Goal: Find specific page/section: Find specific page/section

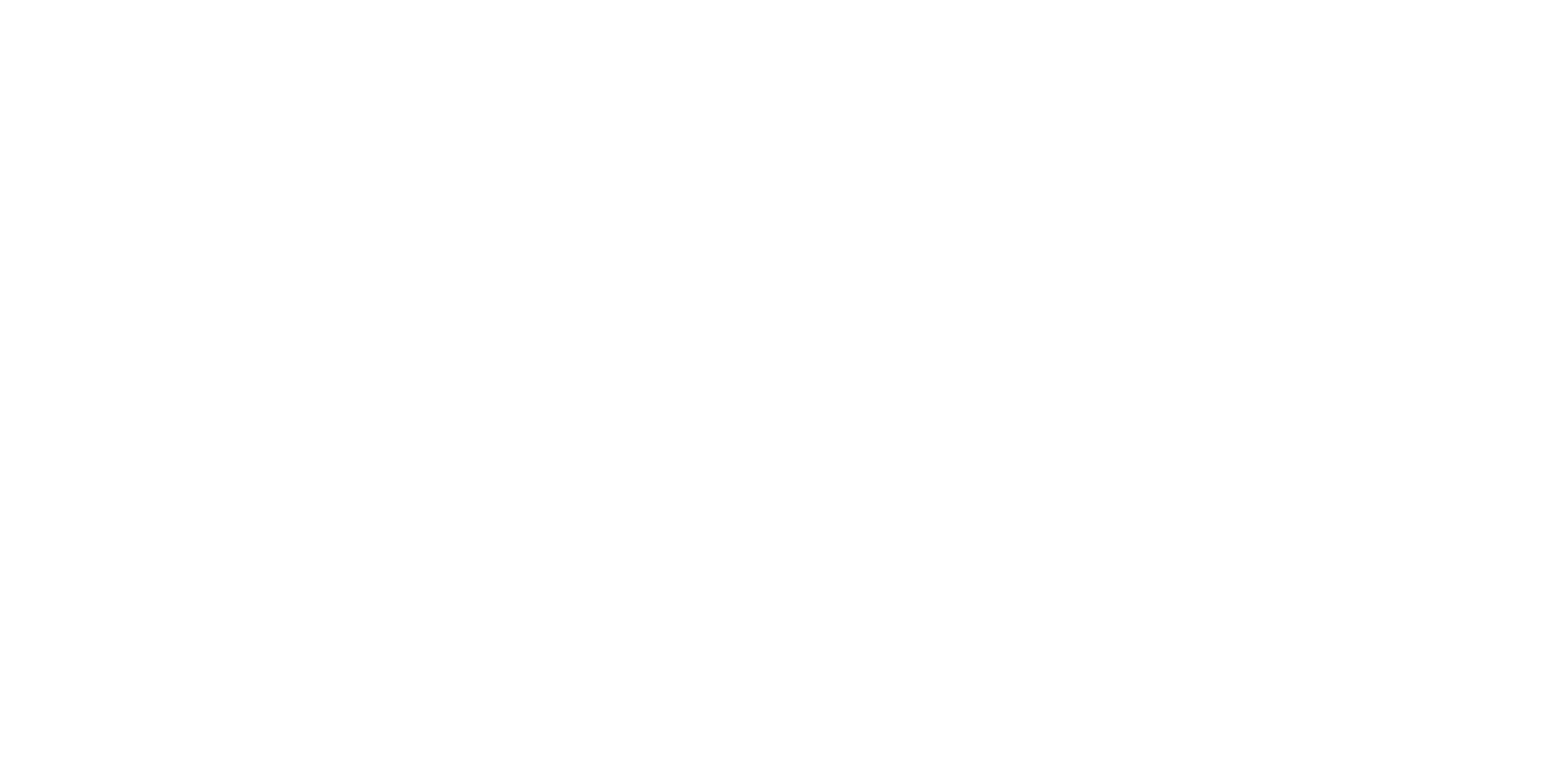
select select "Song"
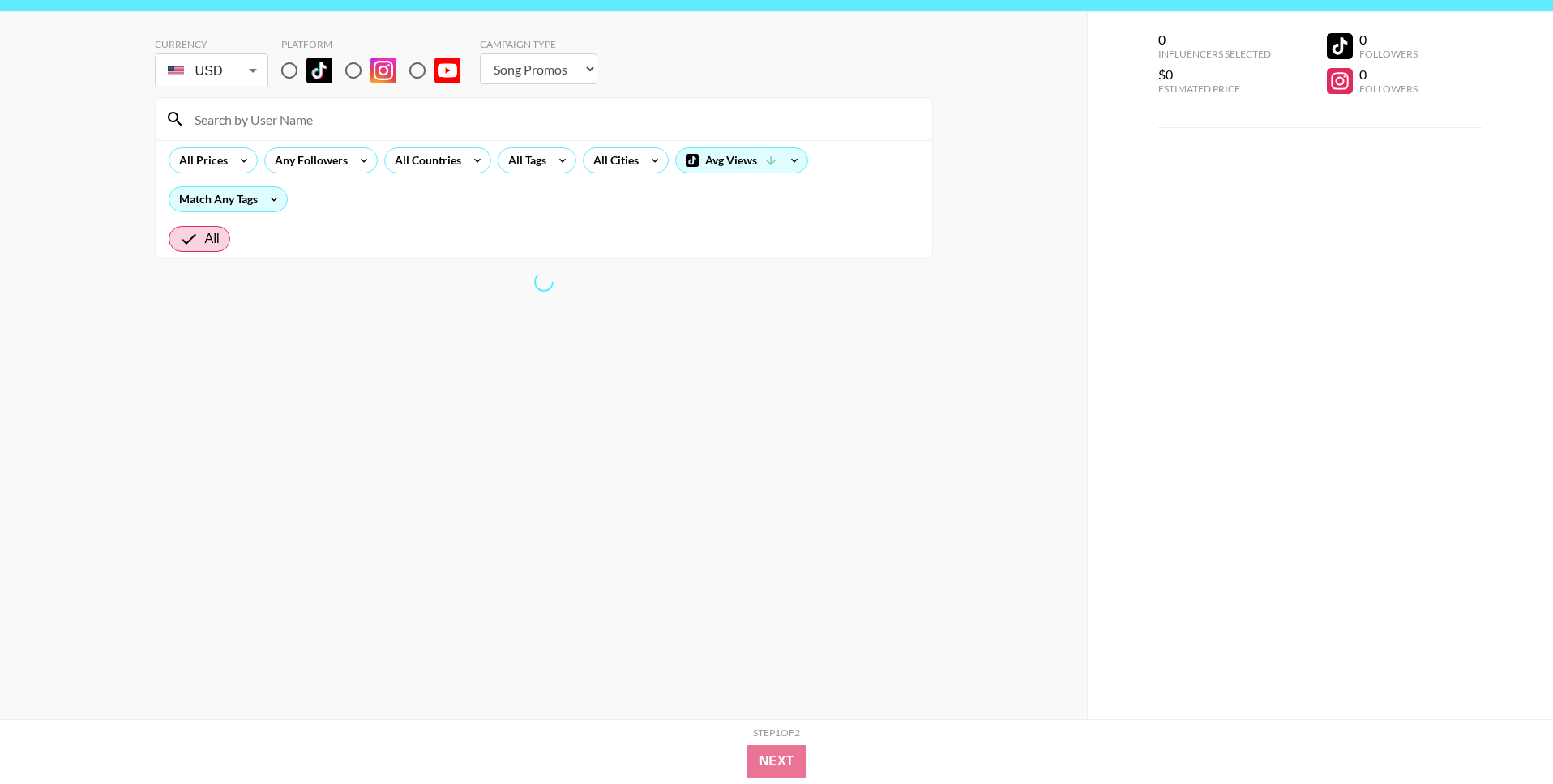
scroll to position [65, 0]
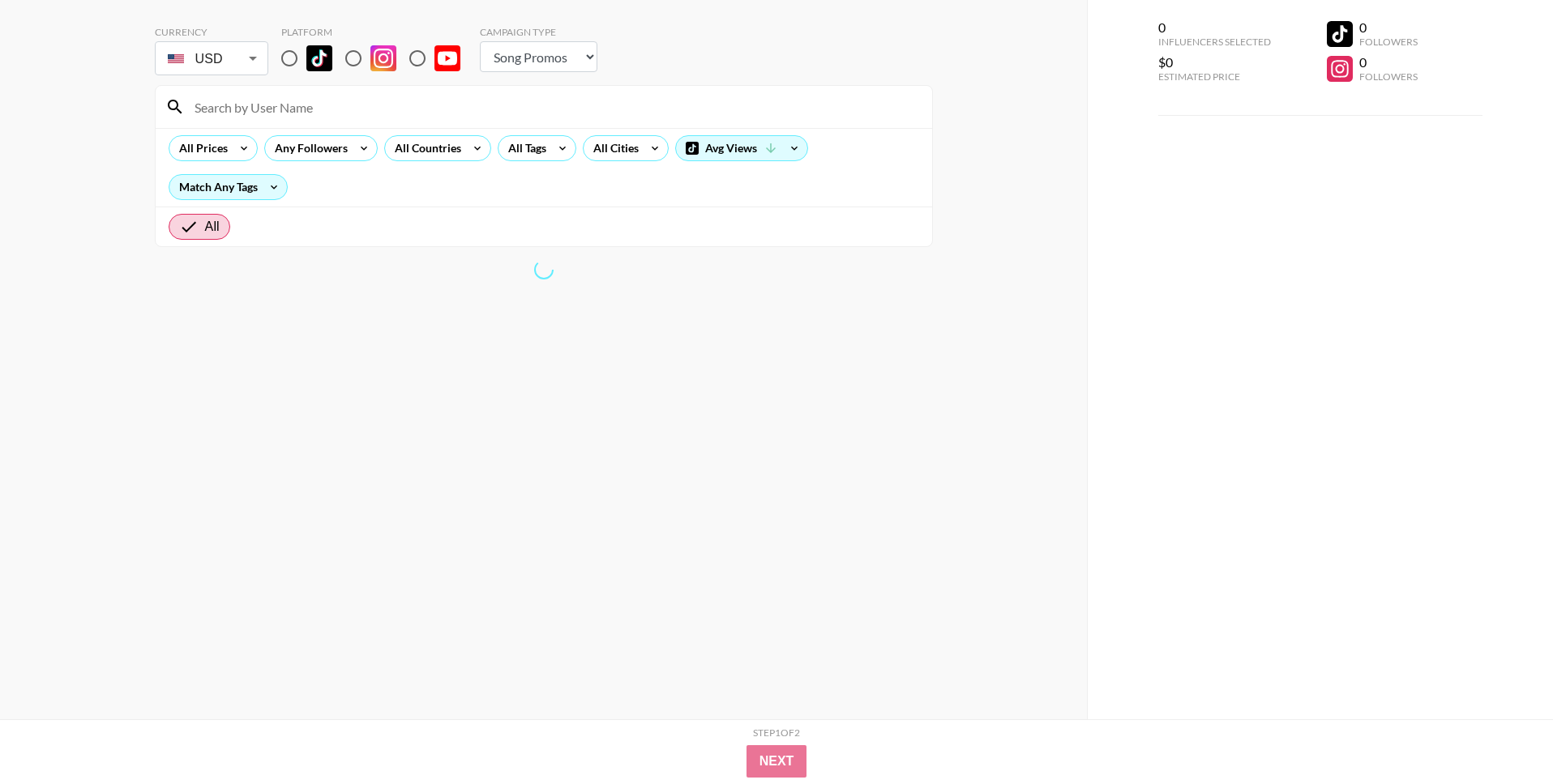
click at [302, 104] on input at bounding box center [553, 107] width 737 height 26
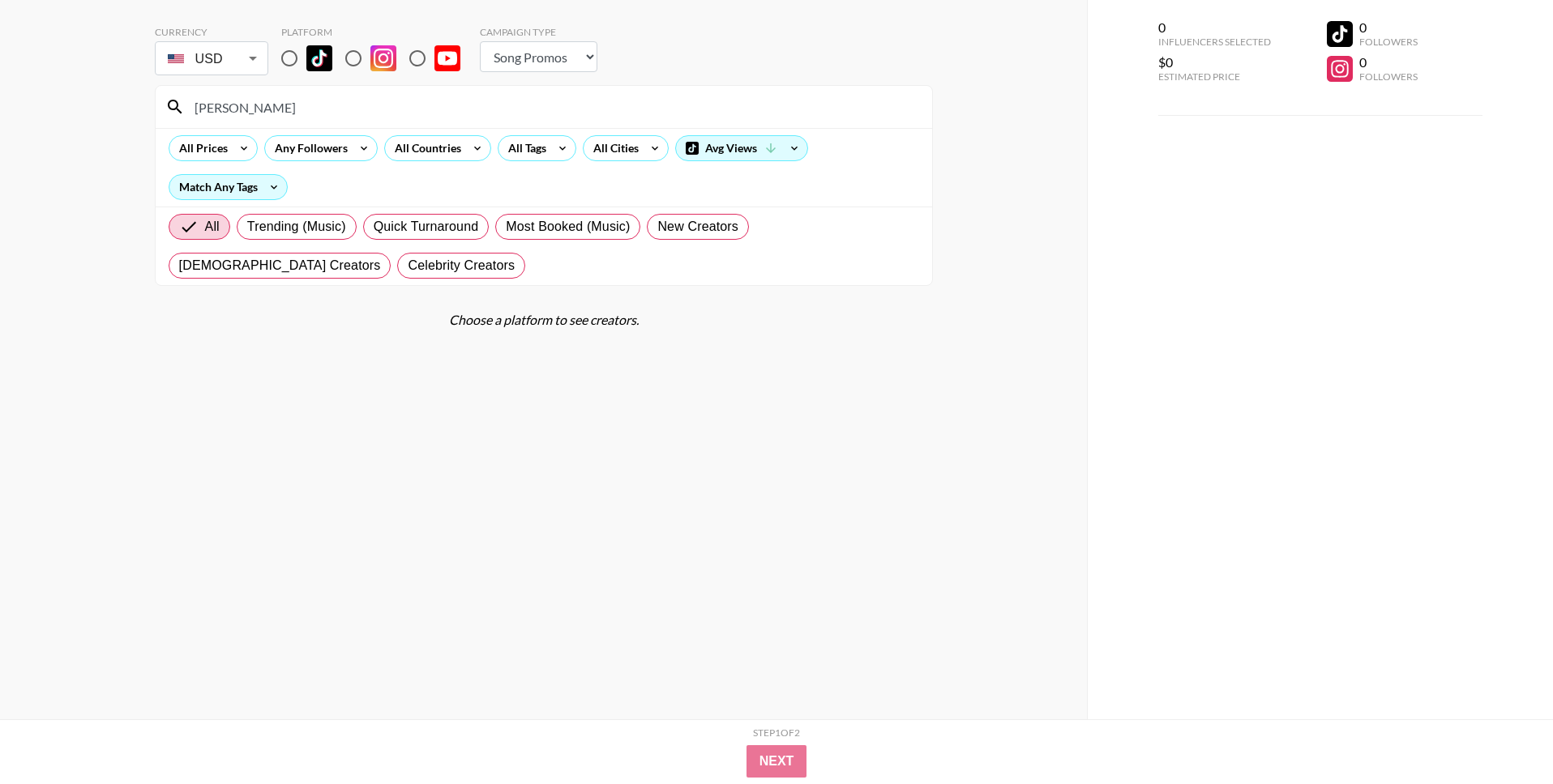
type input "[PERSON_NAME]"
click at [290, 61] on input "radio" at bounding box center [289, 58] width 34 height 34
radio input "true"
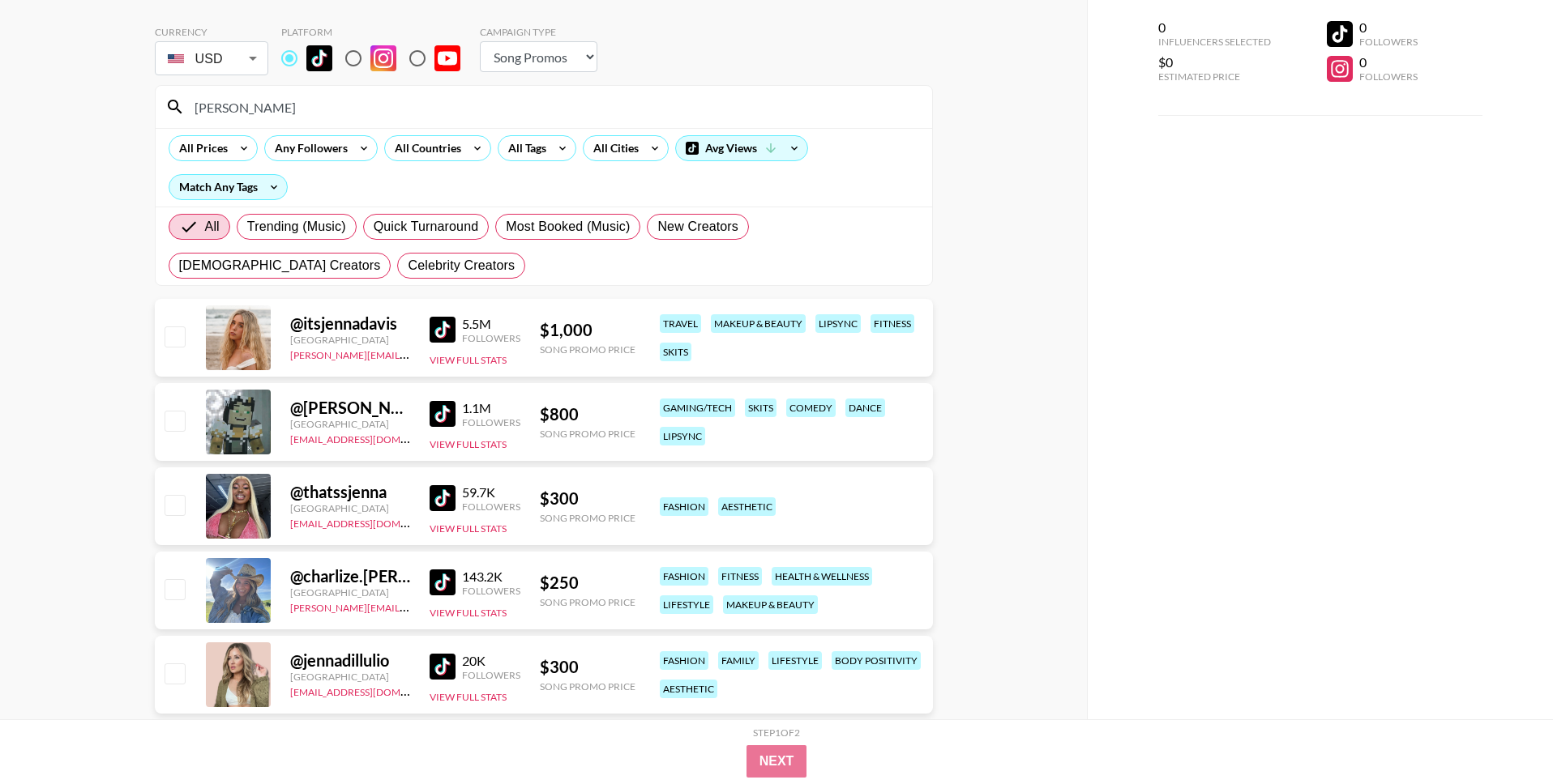
scroll to position [0, 0]
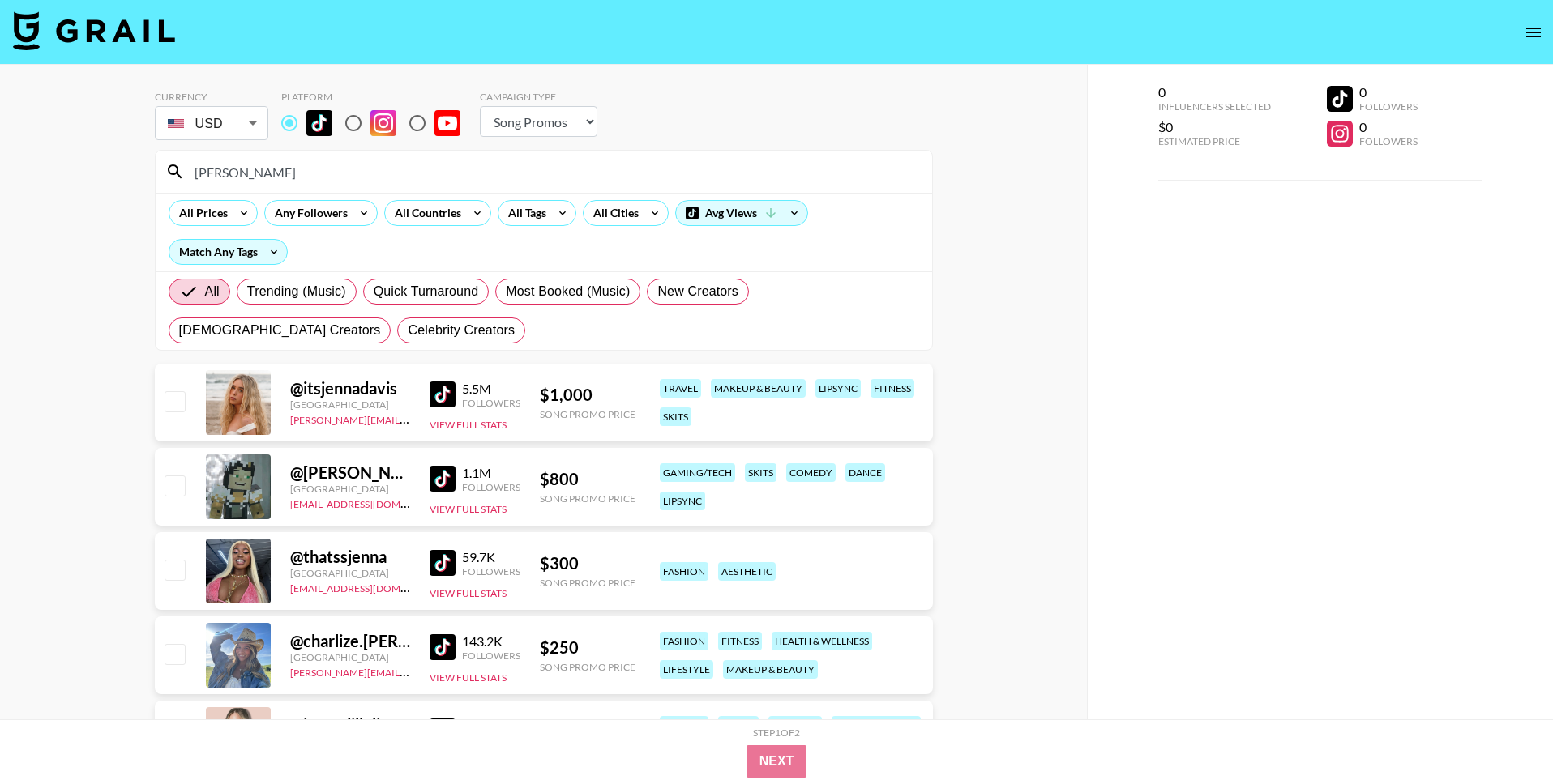
click at [255, 168] on input "[PERSON_NAME]" at bounding box center [553, 171] width 737 height 26
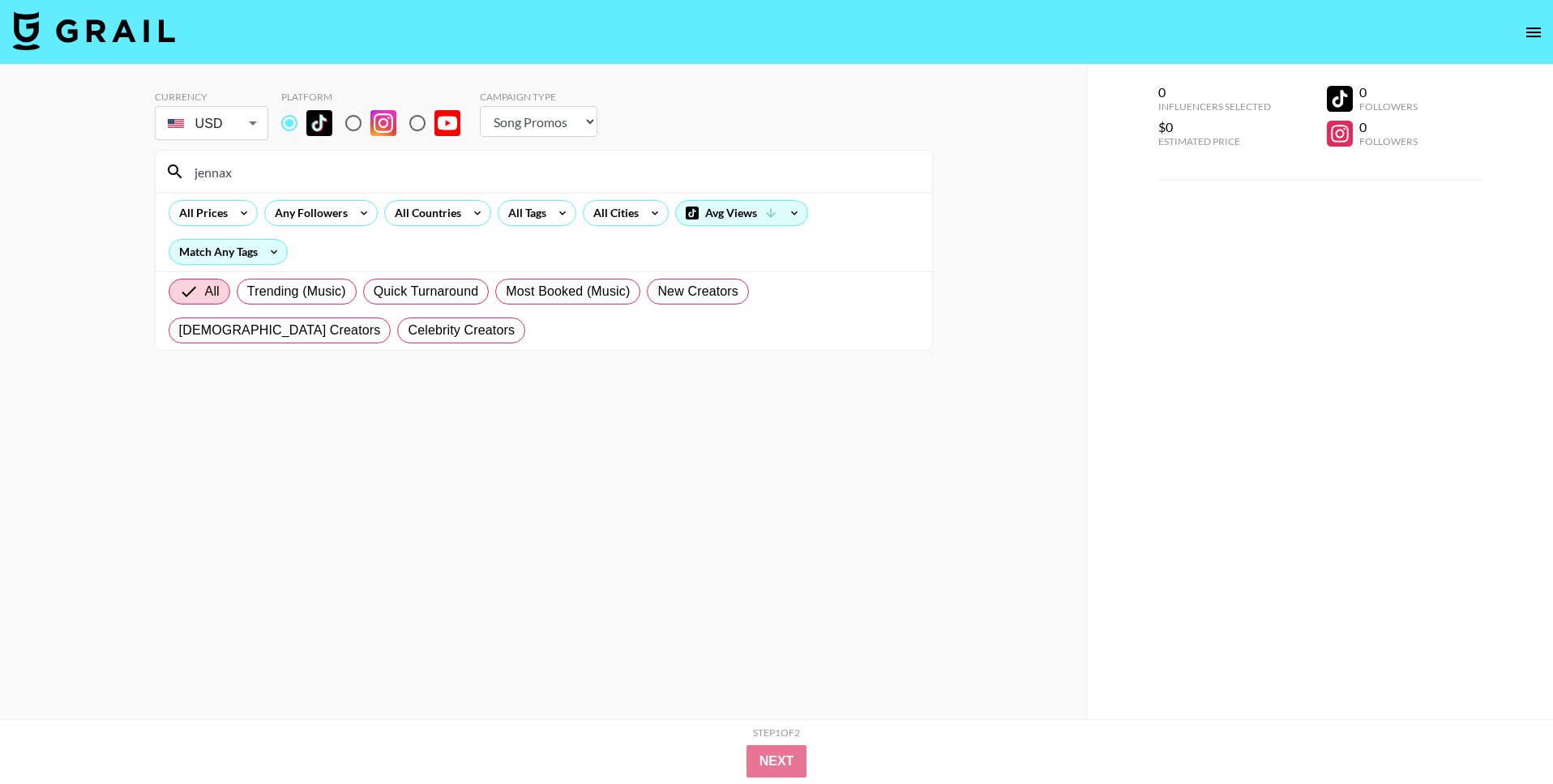
type input "[PERSON_NAME]"
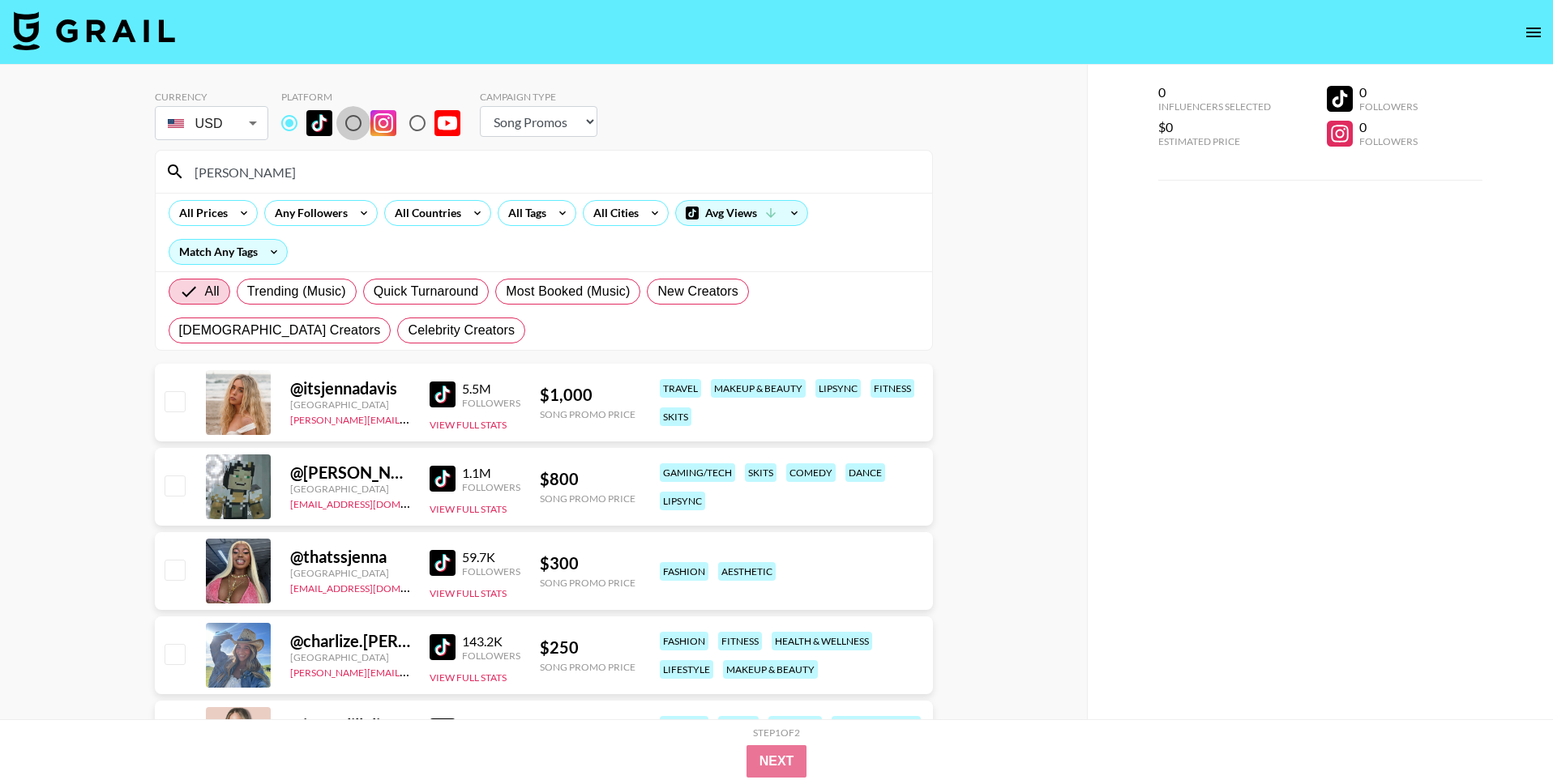
click at [353, 120] on input "radio" at bounding box center [353, 122] width 34 height 34
radio input "true"
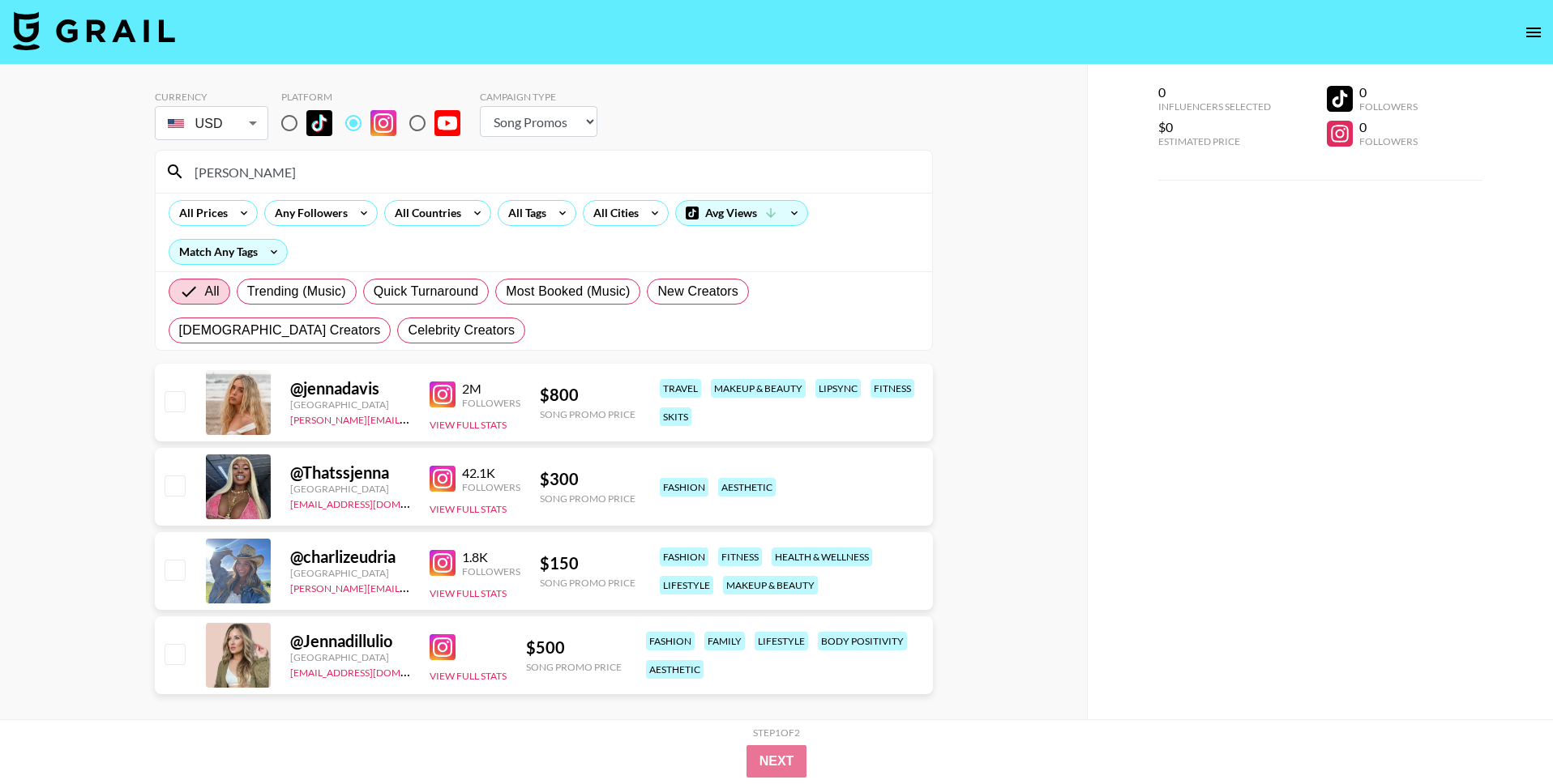
click at [673, 179] on input "[PERSON_NAME]" at bounding box center [553, 171] width 737 height 26
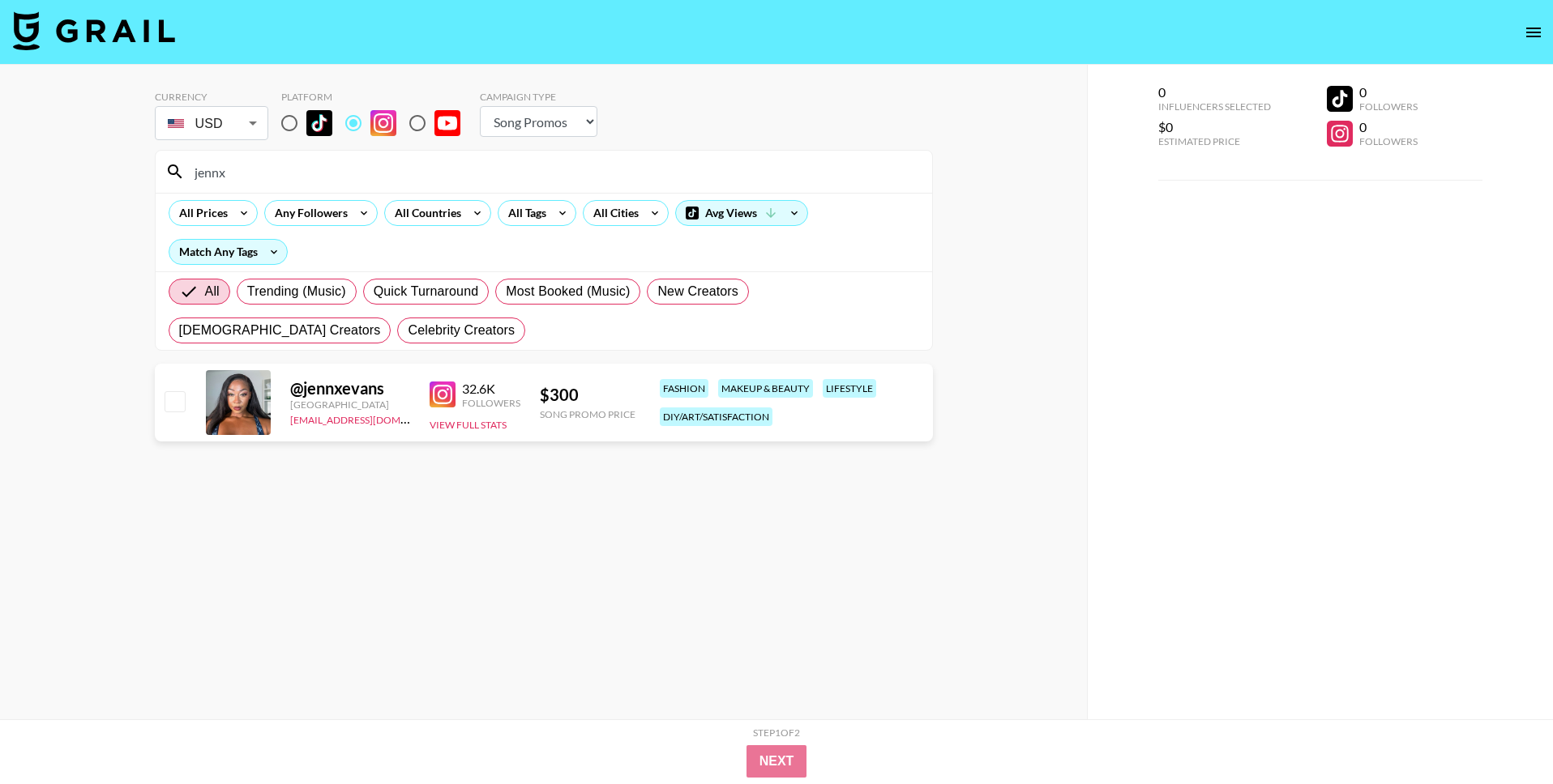
type input "jennx"
click at [296, 122] on input "radio" at bounding box center [289, 122] width 34 height 34
radio input "true"
click at [433, 393] on img at bounding box center [442, 394] width 26 height 26
